Goal: Task Accomplishment & Management: Manage account settings

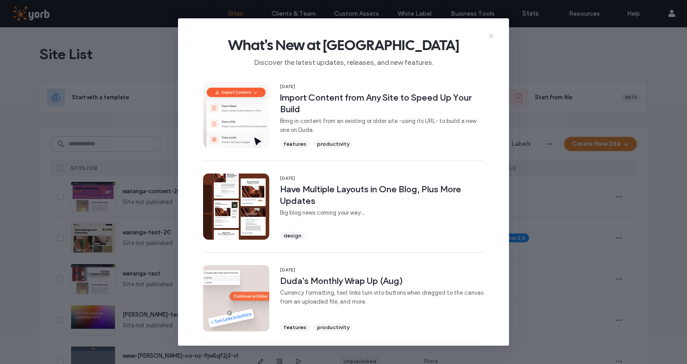
click at [490, 35] on use at bounding box center [491, 36] width 4 height 4
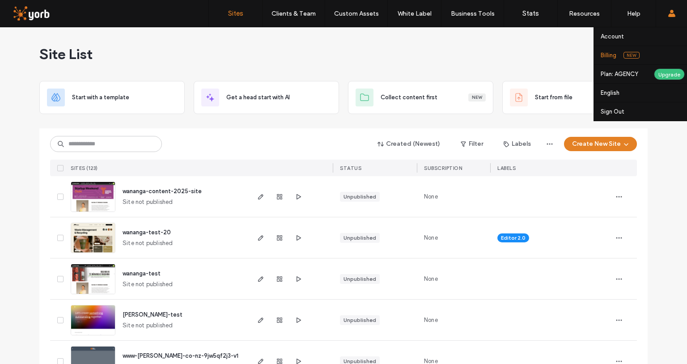
click at [654, 55] on link "Billing New" at bounding box center [644, 55] width 86 height 18
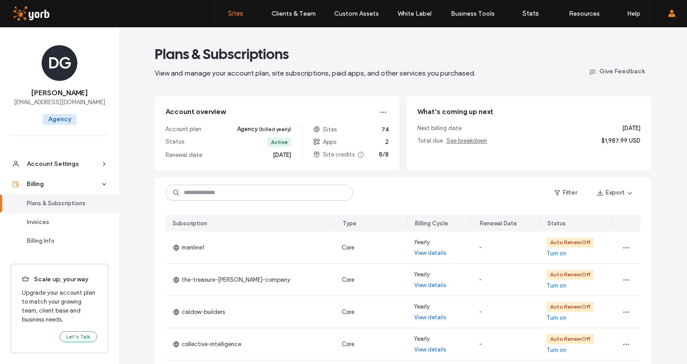
click at [240, 10] on label "Sites" at bounding box center [235, 13] width 15 height 8
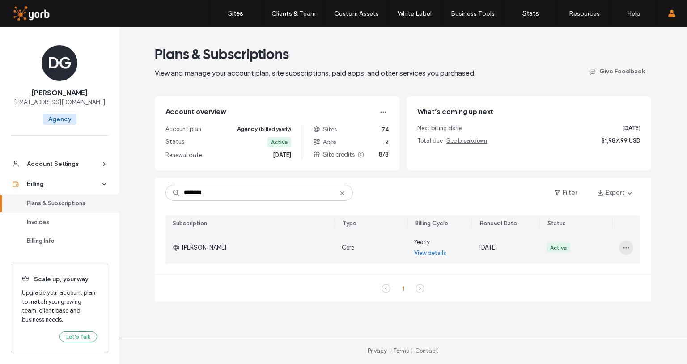
click at [629, 252] on span "button" at bounding box center [626, 248] width 14 height 14
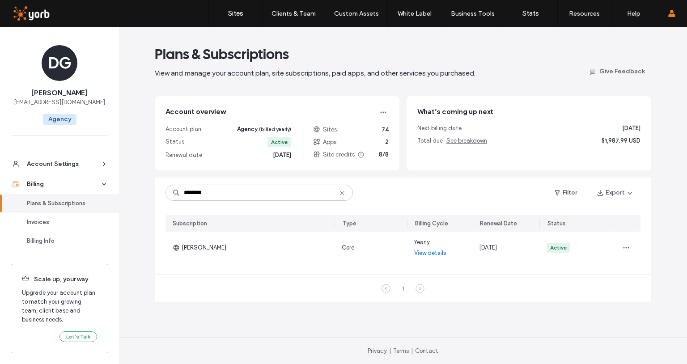
click at [657, 165] on div "Plans & Subscriptions View and manage your account plan, site subscriptions, pa…" at bounding box center [403, 195] width 568 height 337
click at [230, 16] on label "Sites" at bounding box center [235, 13] width 15 height 8
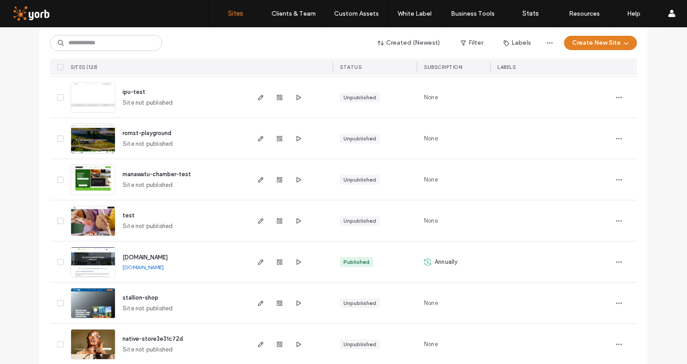
scroll to position [708, 0]
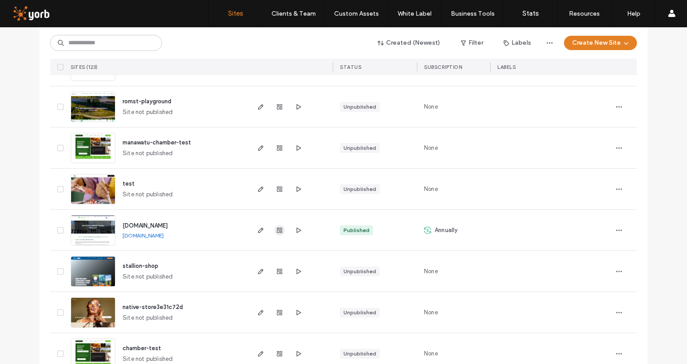
click at [274, 231] on span "button" at bounding box center [279, 230] width 11 height 11
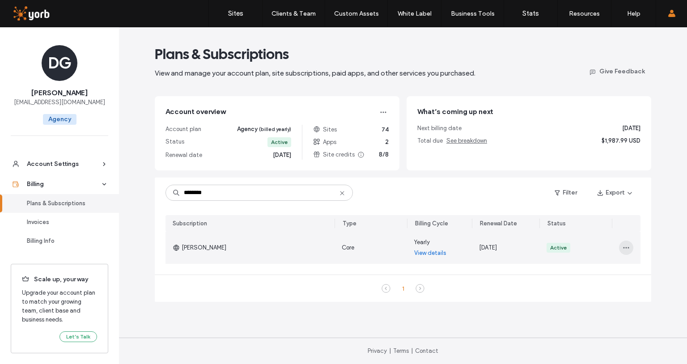
click at [631, 248] on span "button" at bounding box center [626, 248] width 14 height 14
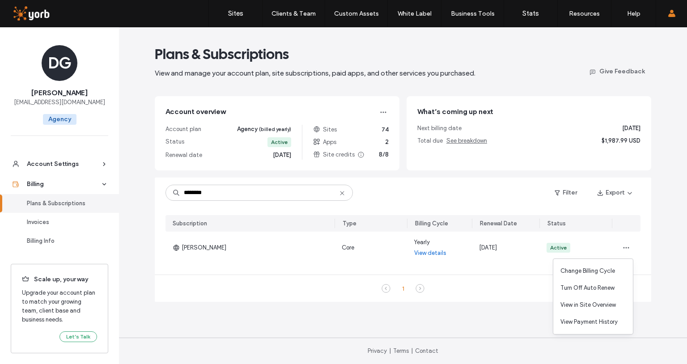
click at [560, 48] on div "Plans & Subscriptions View and manage your account plan, site subscriptions, pa…" at bounding box center [403, 61] width 497 height 33
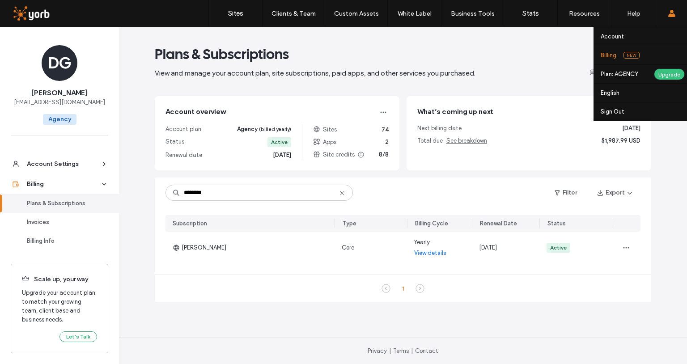
click at [674, 17] on span at bounding box center [672, 13] width 7 height 27
click at [642, 55] on link "Billing New" at bounding box center [644, 55] width 86 height 18
